Goal: Information Seeking & Learning: Learn about a topic

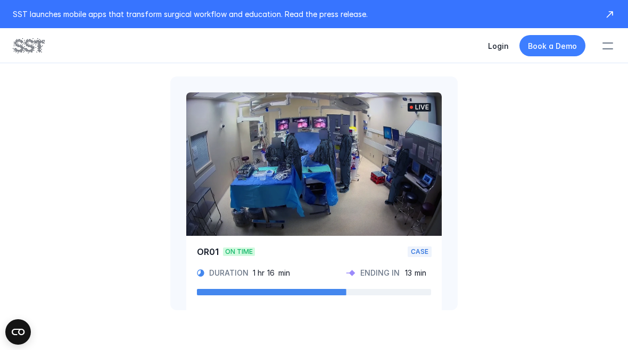
scroll to position [643, 0]
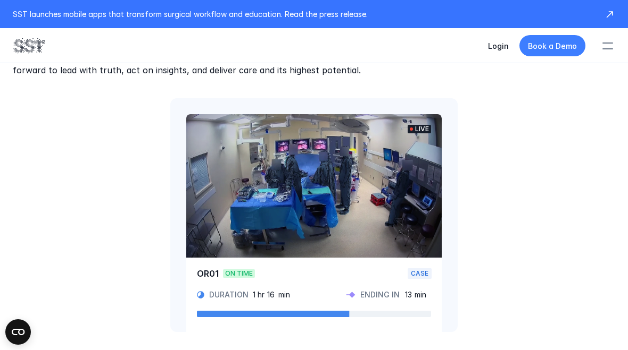
click at [409, 195] on video at bounding box center [313, 186] width 255 height 144
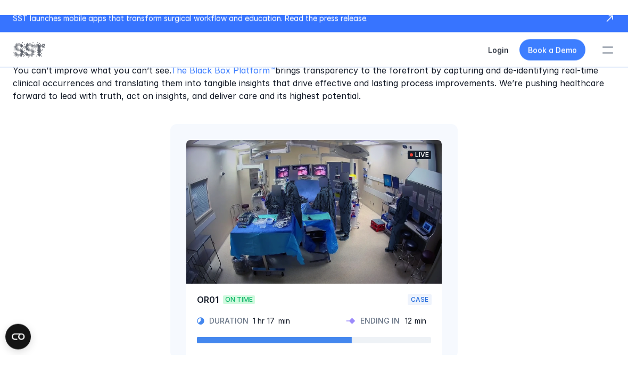
scroll to position [632, 0]
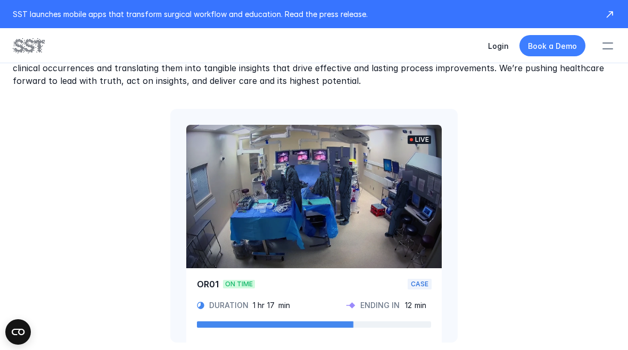
click at [352, 222] on video at bounding box center [313, 197] width 255 height 144
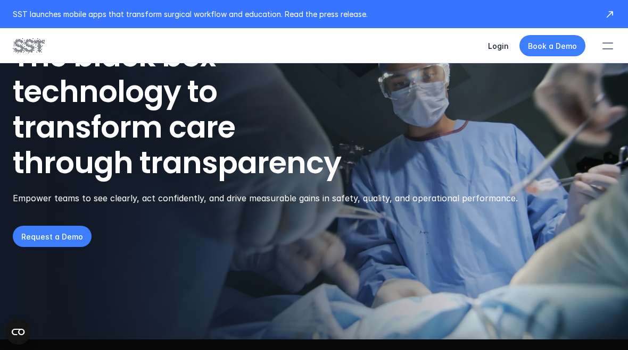
scroll to position [0, 0]
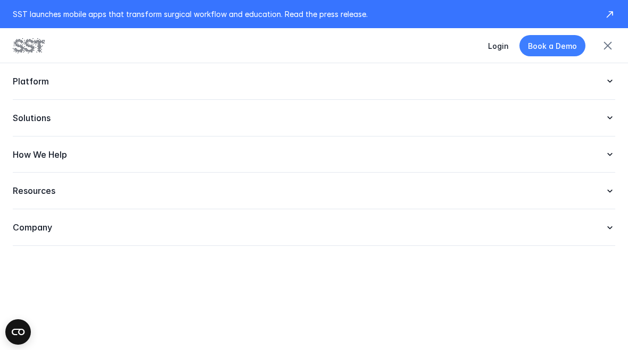
click at [198, 223] on p "Company" at bounding box center [303, 227] width 581 height 11
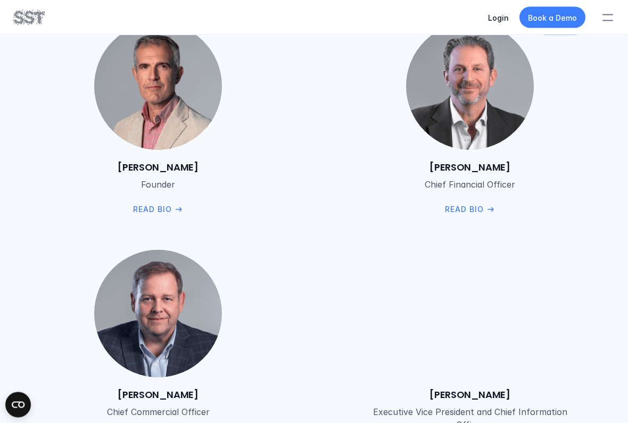
scroll to position [1431, 0]
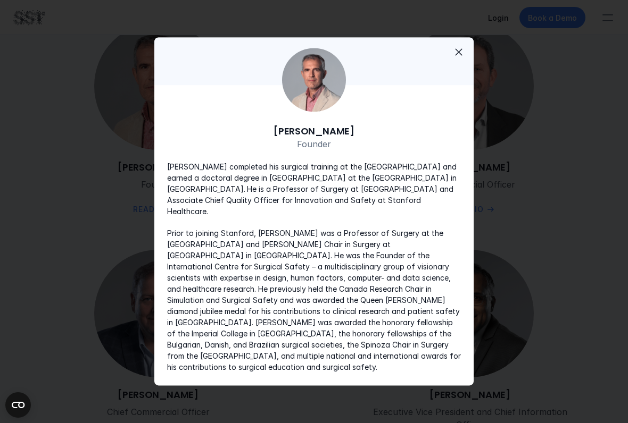
click at [591, 331] on div "[PERSON_NAME] Executive Vice President and Chief Information Officer Read Bio" at bounding box center [469, 353] width 290 height 206
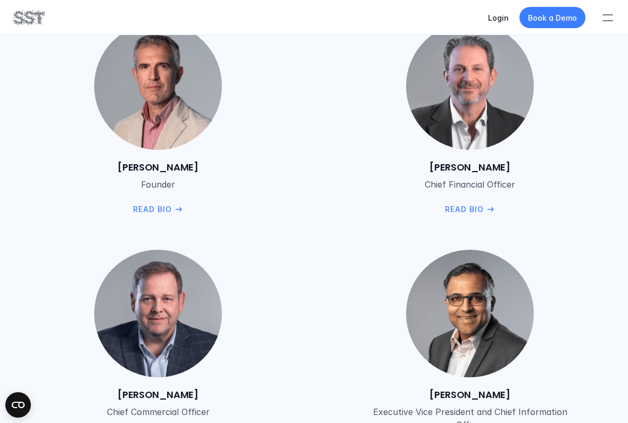
click at [457, 63] on img at bounding box center [470, 86] width 128 height 128
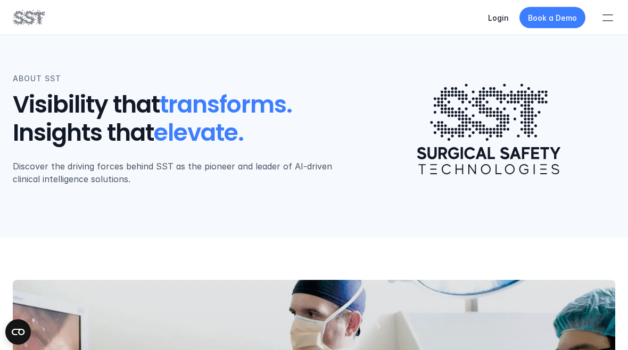
scroll to position [0, 0]
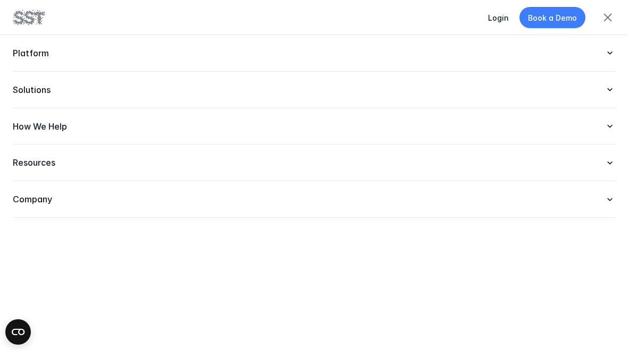
click at [373, 55] on p "Platform" at bounding box center [303, 53] width 581 height 11
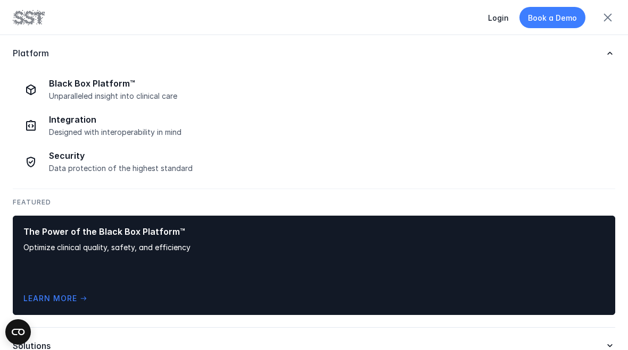
click at [32, 349] on p "Solutions" at bounding box center [303, 346] width 581 height 11
